Goal: Complete application form

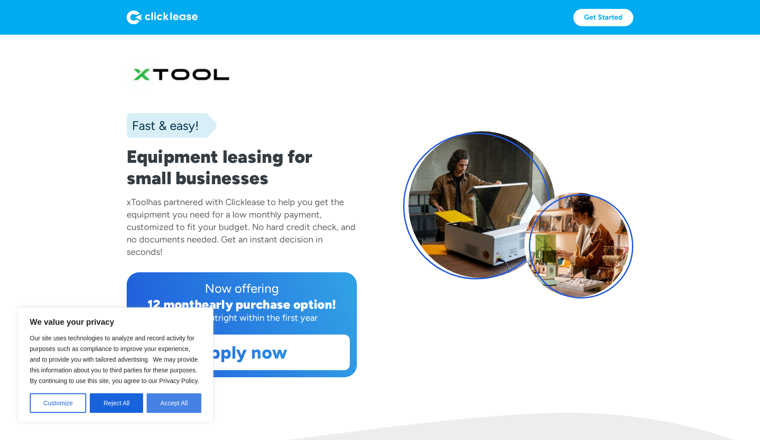
click at [183, 398] on button "Accept All" at bounding box center [174, 403] width 55 height 20
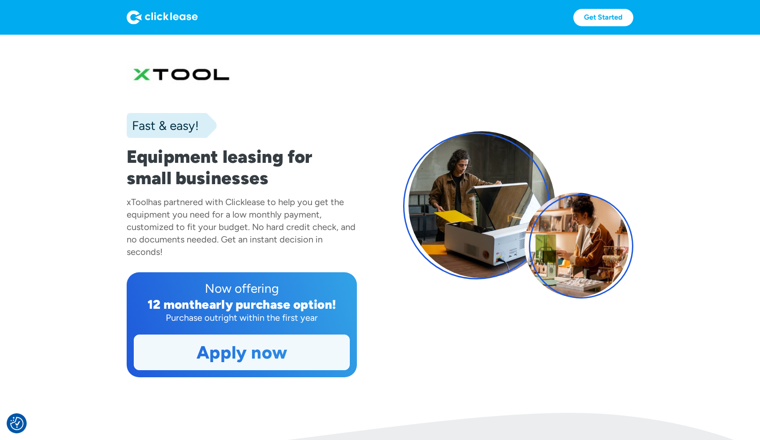
click at [261, 356] on link "Apply now" at bounding box center [241, 352] width 215 height 35
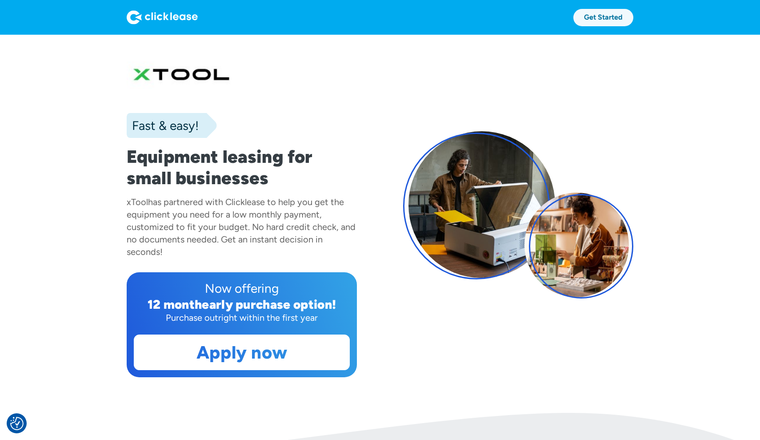
click at [602, 20] on link "Get Started" at bounding box center [604, 17] width 60 height 17
